Goal: Information Seeking & Learning: Learn about a topic

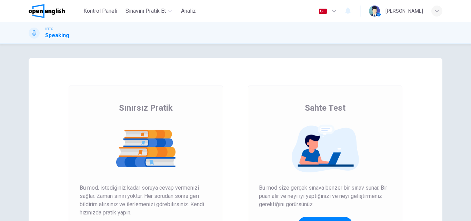
scroll to position [69, 0]
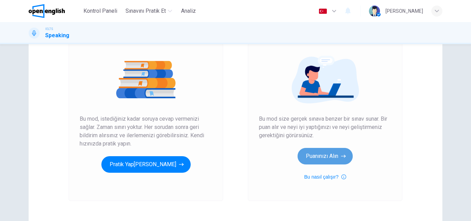
click at [314, 156] on button "Puanınızı Alın" at bounding box center [325, 156] width 55 height 17
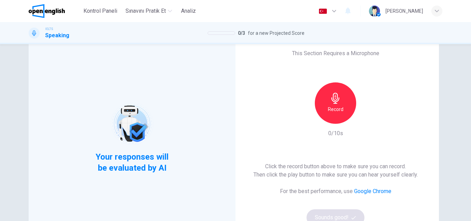
scroll to position [34, 0]
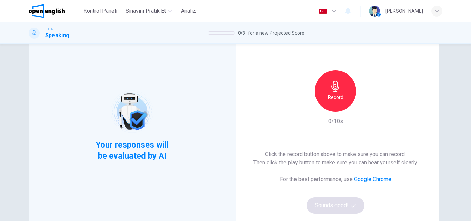
click at [334, 98] on h6 "Record" at bounding box center [336, 97] width 16 height 8
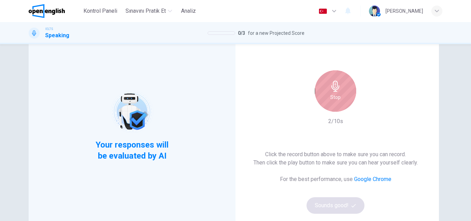
click at [334, 98] on h6 "Stop" at bounding box center [335, 97] width 10 height 8
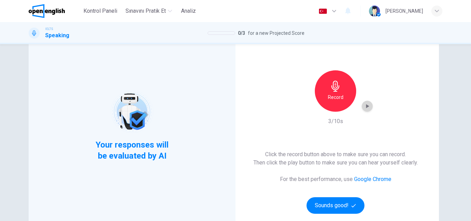
click at [364, 106] on icon "button" at bounding box center [367, 106] width 7 height 7
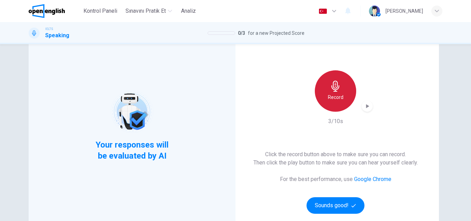
click at [332, 102] on div "Record" at bounding box center [335, 90] width 41 height 41
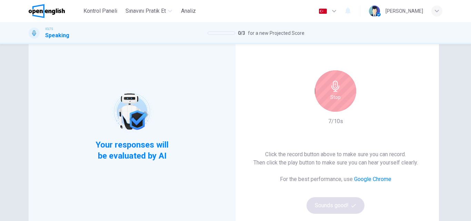
click at [332, 102] on div "Stop" at bounding box center [335, 90] width 41 height 41
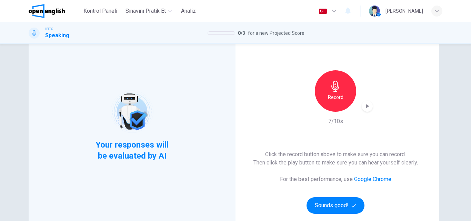
click at [371, 110] on div "This Section Requires a Microphone Record 7/10s Click the record button above t…" at bounding box center [335, 125] width 207 height 204
click at [366, 105] on icon "button" at bounding box center [367, 106] width 7 height 7
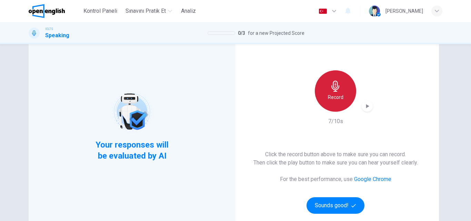
click at [330, 91] on icon "button" at bounding box center [335, 86] width 11 height 11
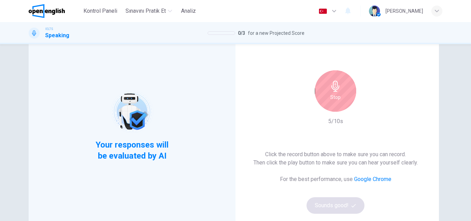
click at [330, 91] on icon "button" at bounding box center [335, 86] width 11 height 11
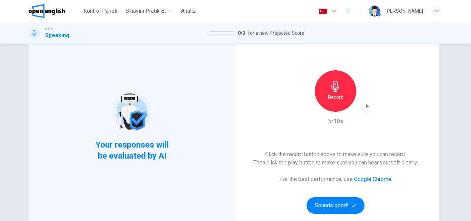
click at [369, 107] on div "button" at bounding box center [367, 106] width 11 height 11
click at [341, 94] on h6 "Record" at bounding box center [336, 97] width 16 height 8
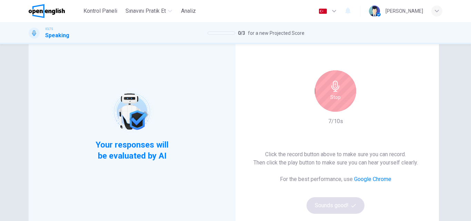
click at [341, 94] on div "Stop" at bounding box center [335, 90] width 41 height 41
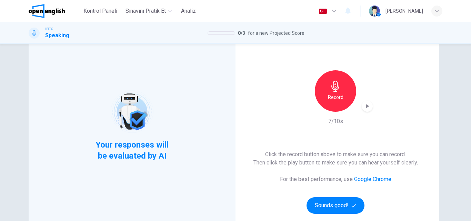
click at [366, 107] on icon "button" at bounding box center [367, 106] width 3 height 4
click at [343, 91] on div "Record" at bounding box center [335, 90] width 41 height 41
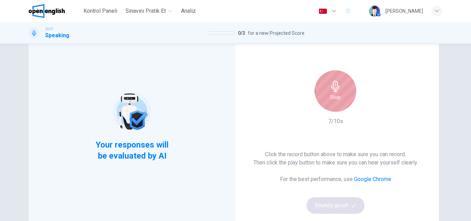
click at [343, 91] on div "Stop" at bounding box center [335, 90] width 41 height 41
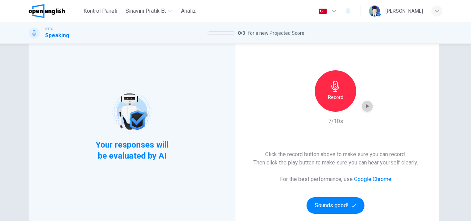
click at [364, 106] on icon "button" at bounding box center [367, 106] width 7 height 7
click at [208, 104] on div "Your responses will be evaluated by AI" at bounding box center [132, 125] width 207 height 204
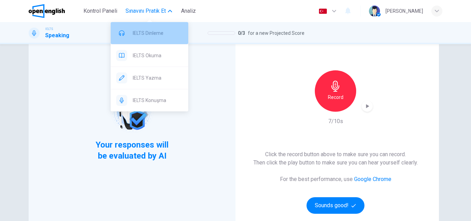
click at [147, 35] on span "IELTS Dinleme" at bounding box center [158, 33] width 50 height 8
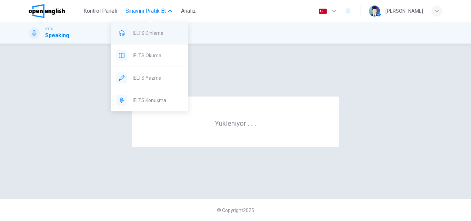
scroll to position [0, 0]
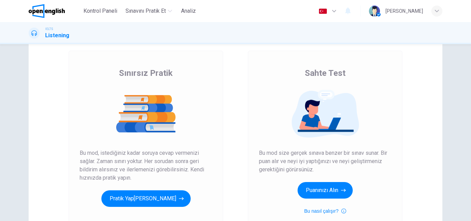
scroll to position [69, 0]
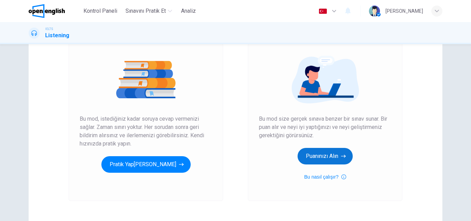
click at [315, 160] on button "Puanınızı Alın" at bounding box center [325, 156] width 55 height 17
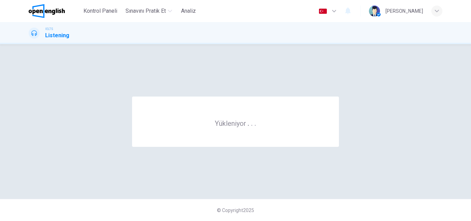
scroll to position [0, 0]
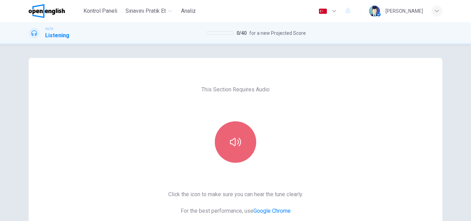
click at [224, 131] on button "button" at bounding box center [235, 141] width 41 height 41
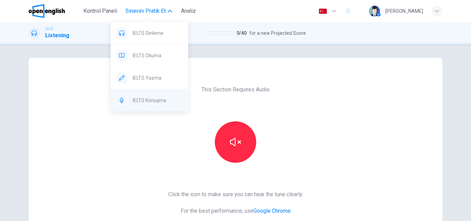
click at [156, 98] on span "IELTS Konuşma" at bounding box center [158, 100] width 50 height 8
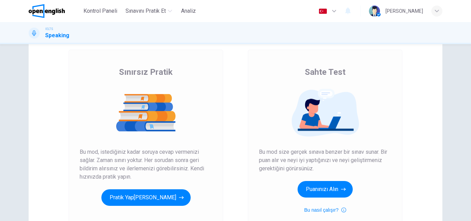
scroll to position [69, 0]
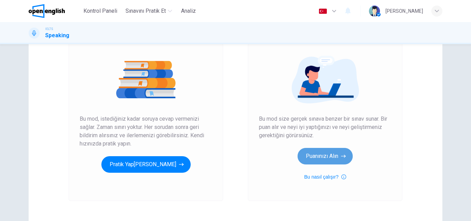
click at [310, 157] on button "Puanınızı Alın" at bounding box center [325, 156] width 55 height 17
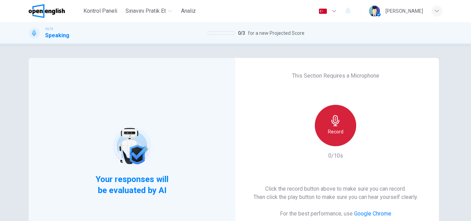
click at [334, 131] on h6 "Record" at bounding box center [336, 132] width 16 height 8
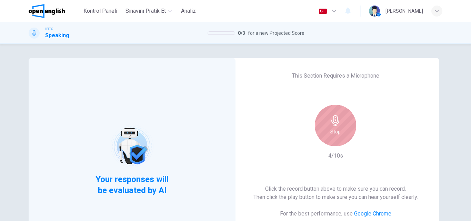
click at [334, 131] on h6 "Stop" at bounding box center [335, 132] width 10 height 8
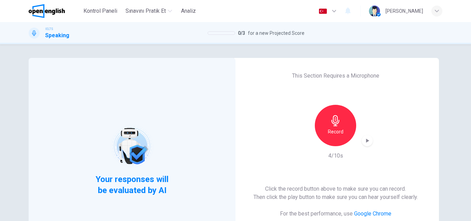
click at [362, 143] on div "button" at bounding box center [367, 140] width 11 height 11
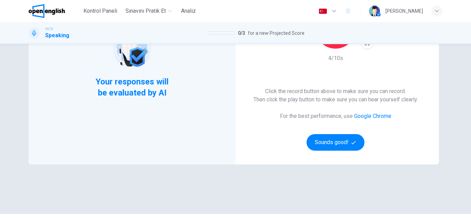
scroll to position [103, 0]
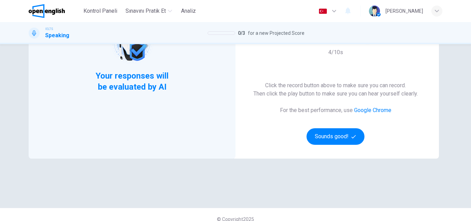
click at [362, 109] on link "Google Chrome" at bounding box center [372, 110] width 37 height 7
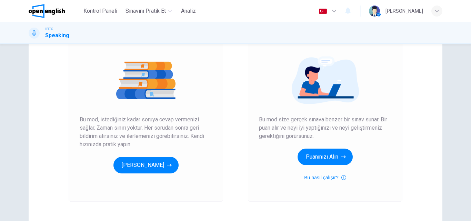
scroll to position [69, 0]
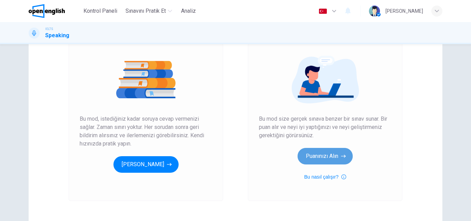
click at [338, 157] on button "Puanınızı Alın" at bounding box center [325, 156] width 55 height 17
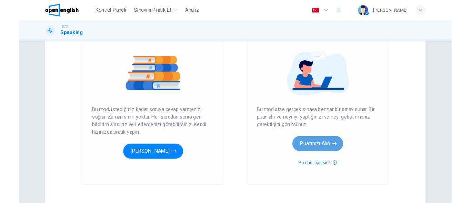
scroll to position [0, 0]
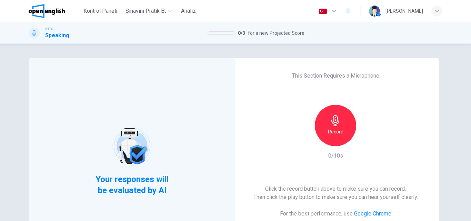
click at [200, 106] on div "Your responses will be evaluated by AI" at bounding box center [132, 160] width 207 height 204
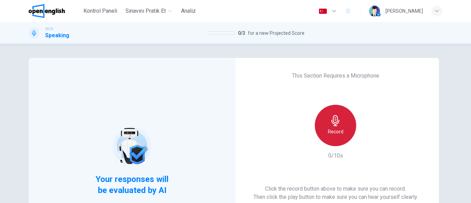
click at [336, 129] on h6 "Record" at bounding box center [336, 132] width 16 height 8
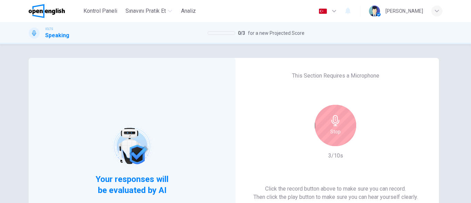
click at [336, 129] on h6 "Stop" at bounding box center [335, 132] width 10 height 8
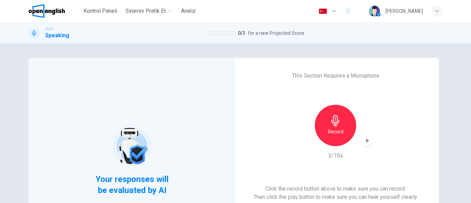
click at [370, 137] on div "Record" at bounding box center [335, 125] width 74 height 41
click at [363, 139] on div "button" at bounding box center [367, 140] width 11 height 11
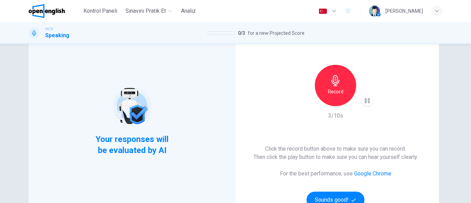
scroll to position [69, 0]
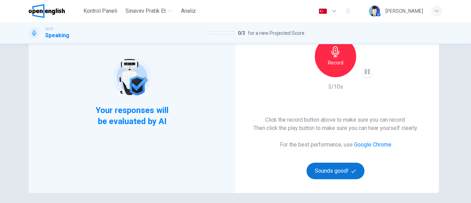
click at [334, 172] on button "Sounds good!" at bounding box center [336, 171] width 58 height 17
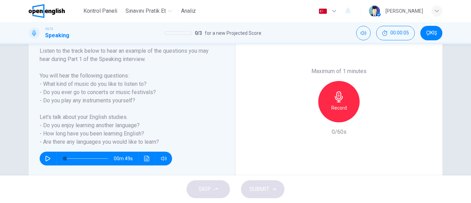
scroll to position [136, 0]
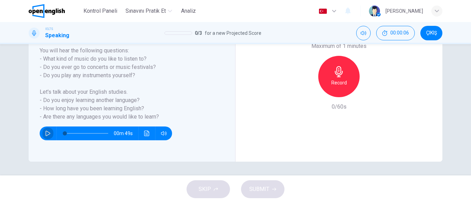
click at [42, 132] on button "button" at bounding box center [47, 134] width 11 height 14
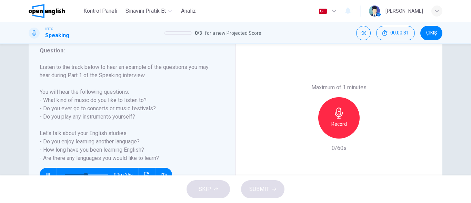
scroll to position [101, 0]
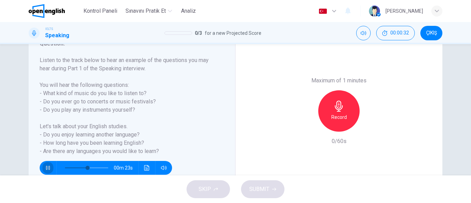
click at [45, 168] on icon "button" at bounding box center [48, 168] width 6 height 6
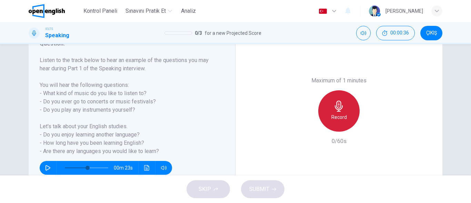
click at [339, 109] on icon "button" at bounding box center [339, 106] width 8 height 11
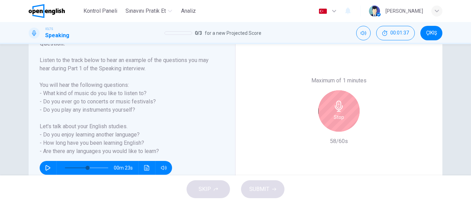
click at [339, 109] on icon "button" at bounding box center [339, 106] width 8 height 11
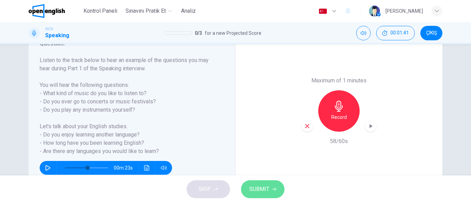
click at [259, 189] on span "SUBMIT" at bounding box center [259, 189] width 20 height 10
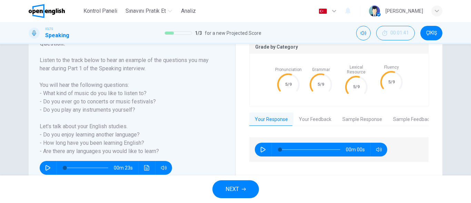
type input "*"
click at [317, 119] on button "Your Feedback" at bounding box center [314, 119] width 43 height 14
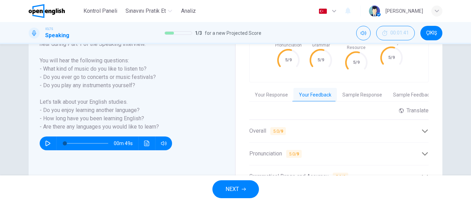
scroll to position [170, 0]
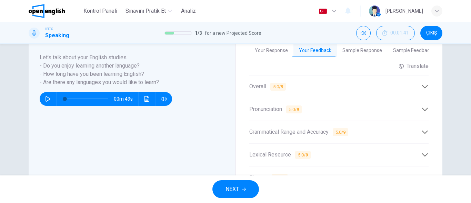
click at [421, 83] on icon at bounding box center [424, 86] width 7 height 7
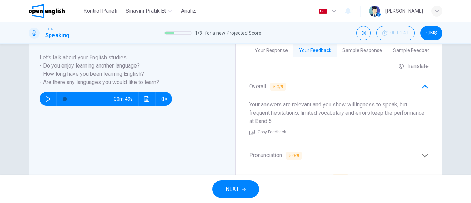
click at [421, 83] on icon at bounding box center [424, 86] width 7 height 7
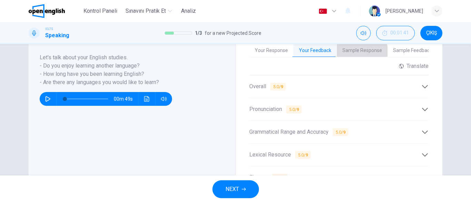
click at [355, 47] on button "Sample Response" at bounding box center [362, 50] width 51 height 14
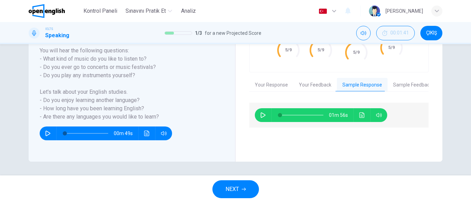
scroll to position [136, 0]
click at [357, 109] on button "Ses transkripsiyonunu görmek için tıklayın" at bounding box center [362, 115] width 11 height 14
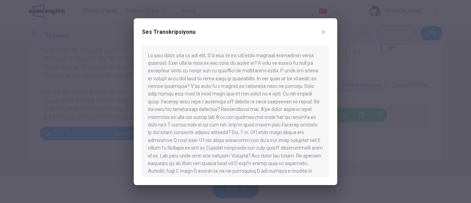
click at [261, 63] on div at bounding box center [235, 111] width 187 height 131
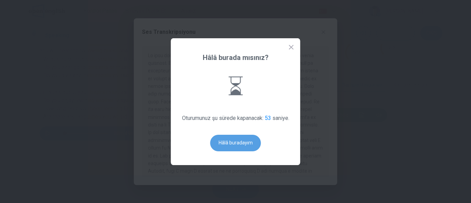
click at [234, 139] on button "Hâlâ buradayım" at bounding box center [235, 143] width 51 height 17
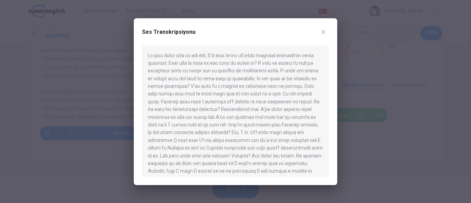
click at [234, 139] on div at bounding box center [235, 111] width 187 height 131
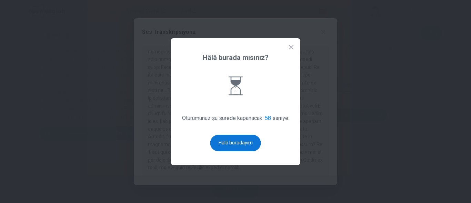
click at [237, 139] on button "Hâlâ buradayım" at bounding box center [235, 143] width 51 height 17
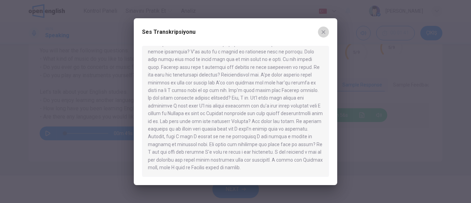
click at [323, 30] on icon "button" at bounding box center [324, 32] width 6 height 6
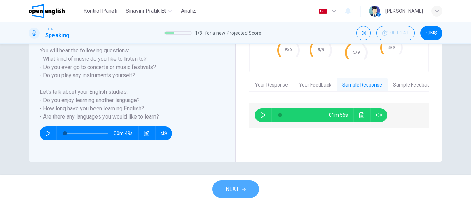
click at [235, 187] on span "NEXT" at bounding box center [231, 189] width 13 height 10
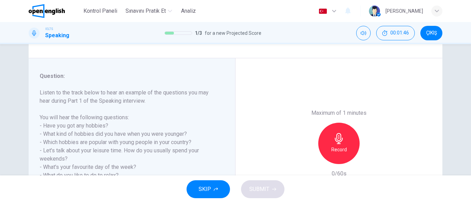
scroll to position [103, 0]
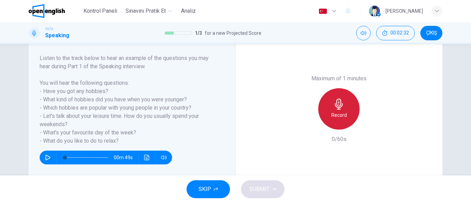
click at [334, 110] on div "Record" at bounding box center [338, 108] width 41 height 41
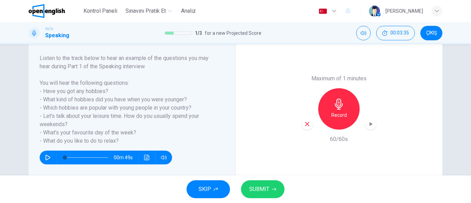
drag, startPoint x: 331, startPoint y: 106, endPoint x: 266, endPoint y: 102, distance: 65.7
click at [266, 102] on div "Maximum of 1 minutes Record 60/60s" at bounding box center [338, 109] width 207 height 170
click at [269, 191] on button "SUBMIT" at bounding box center [262, 189] width 43 height 18
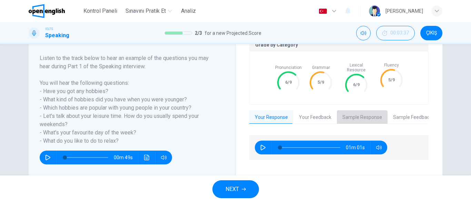
click at [360, 110] on button "Sample Response" at bounding box center [362, 117] width 51 height 14
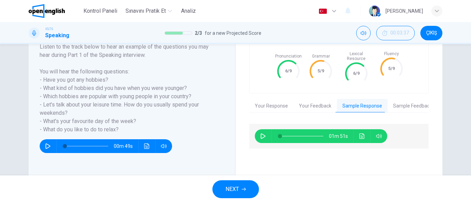
scroll to position [136, 0]
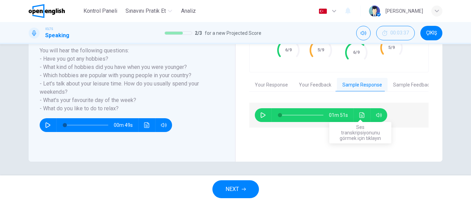
click at [359, 112] on icon "Ses transkripsiyonunu görmek için tıklayın" at bounding box center [361, 115] width 5 height 6
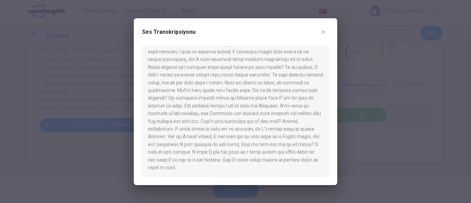
scroll to position [35, 0]
click at [322, 33] on icon "button" at bounding box center [324, 32] width 6 height 6
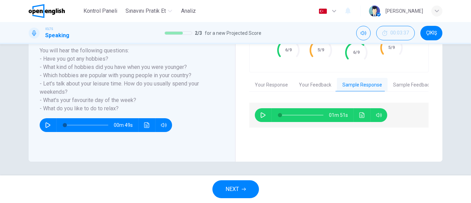
click at [243, 185] on button "NEXT" at bounding box center [235, 189] width 47 height 18
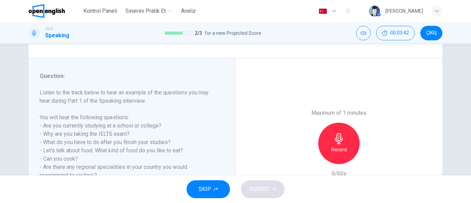
scroll to position [103, 0]
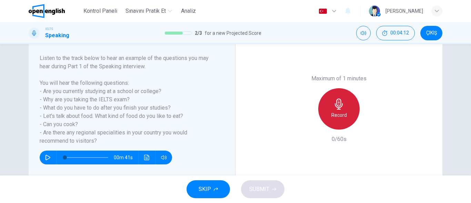
click at [332, 113] on h6 "Record" at bounding box center [339, 115] width 16 height 8
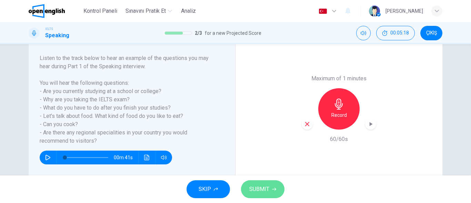
click at [265, 186] on span "SUBMIT" at bounding box center [259, 189] width 20 height 10
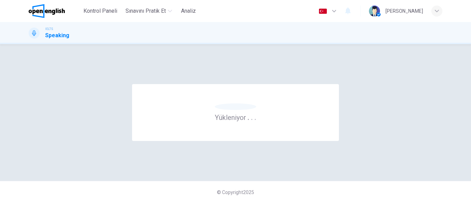
scroll to position [0, 0]
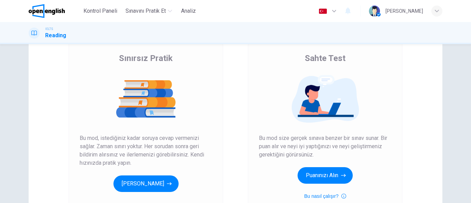
scroll to position [103, 0]
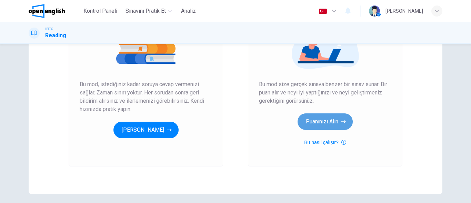
click at [318, 118] on button "Puanınızı Alın" at bounding box center [325, 121] width 55 height 17
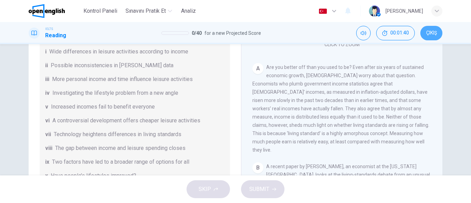
click at [432, 32] on span "ÇIKIŞ" at bounding box center [431, 33] width 11 height 6
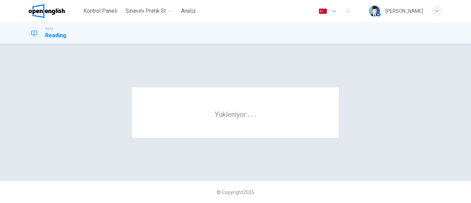
scroll to position [0, 0]
